Goal: Navigation & Orientation: Find specific page/section

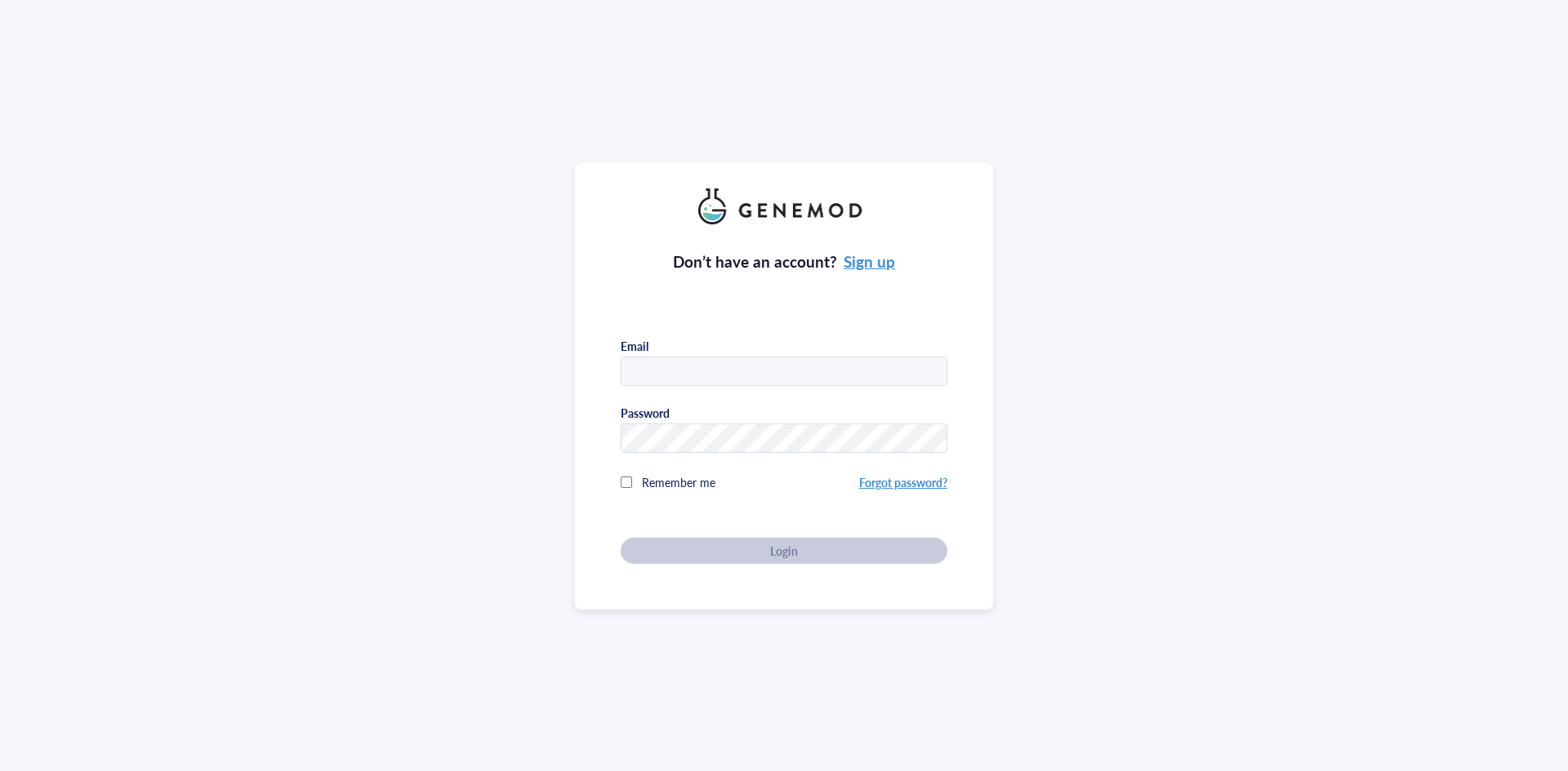
type input "garciapedslab@gmail.com"
click at [626, 486] on div "Remember me" at bounding box center [740, 483] width 239 height 33
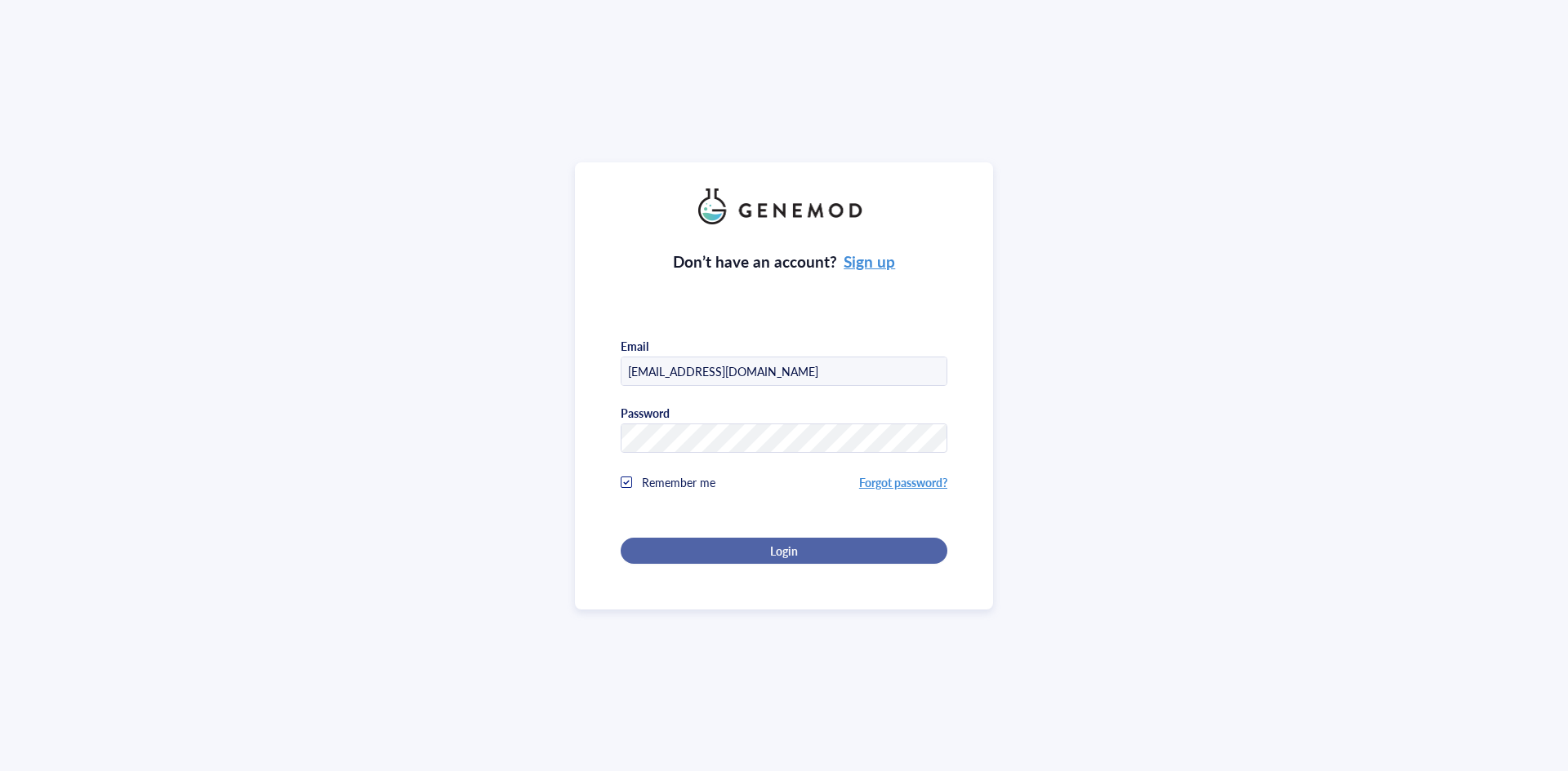
click at [690, 544] on div "Login" at bounding box center [784, 551] width 275 height 15
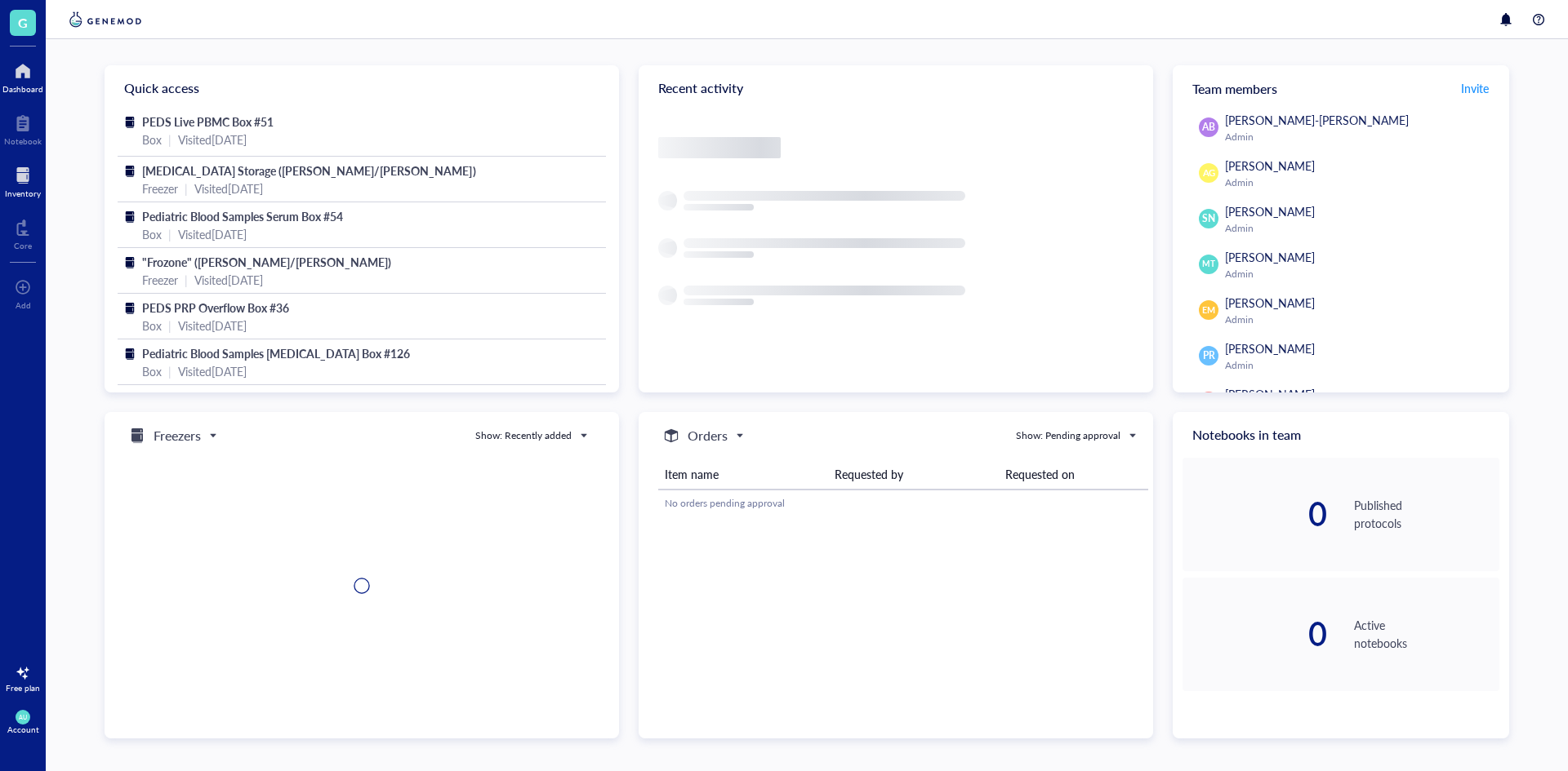
click at [35, 194] on div "Inventory" at bounding box center [22, 193] width 36 height 10
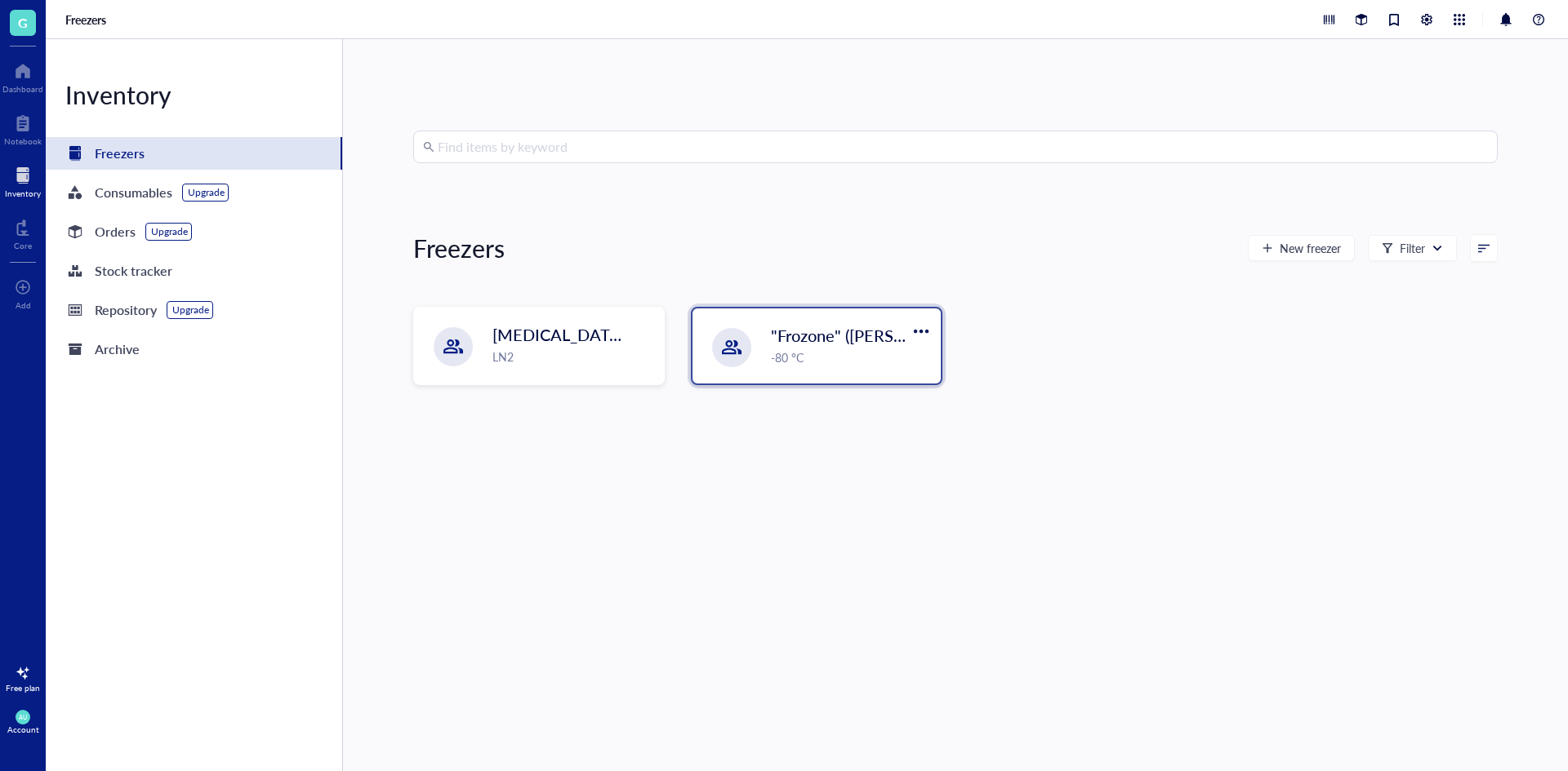
click at [855, 341] on span ""Frozone" ([PERSON_NAME]/[PERSON_NAME])" at bounding box center [946, 336] width 351 height 23
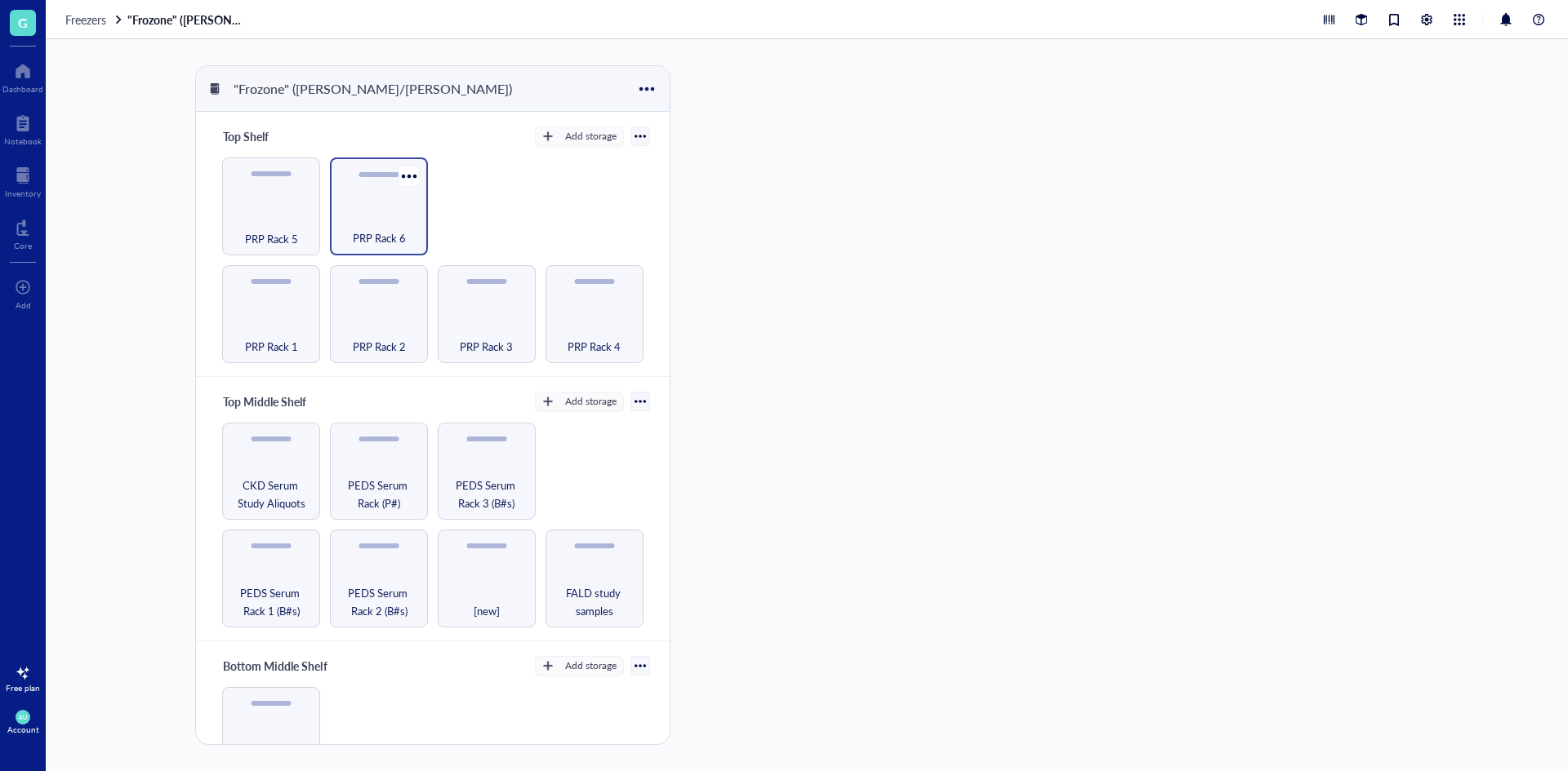
click at [352, 224] on div "PRP Rack 6" at bounding box center [378, 229] width 82 height 36
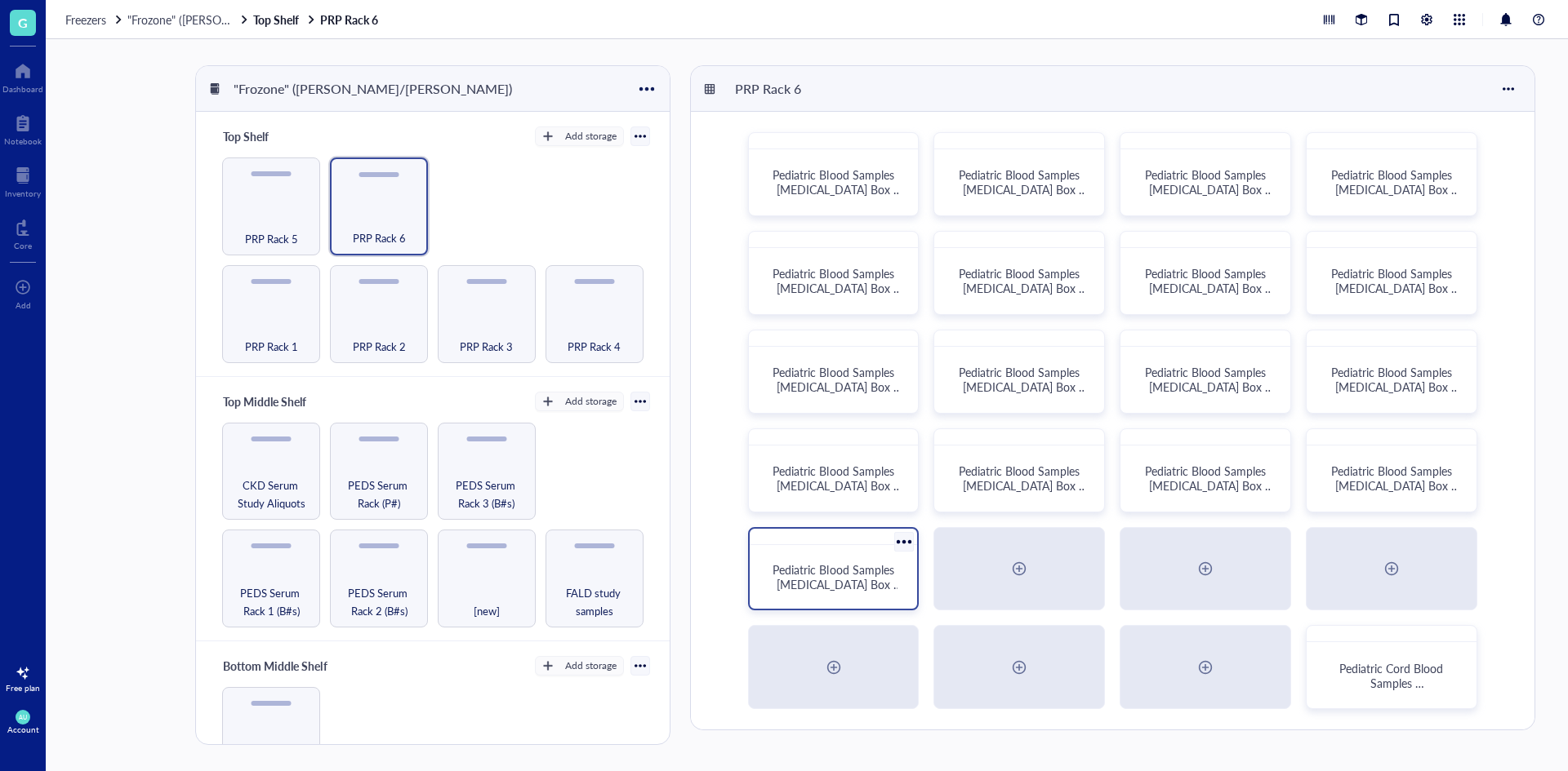
click at [812, 584] on span "Pediatric Blood Samples [MEDICAL_DATA] Box #136" at bounding box center [836, 584] width 129 height 46
